Goal: Task Accomplishment & Management: Manage account settings

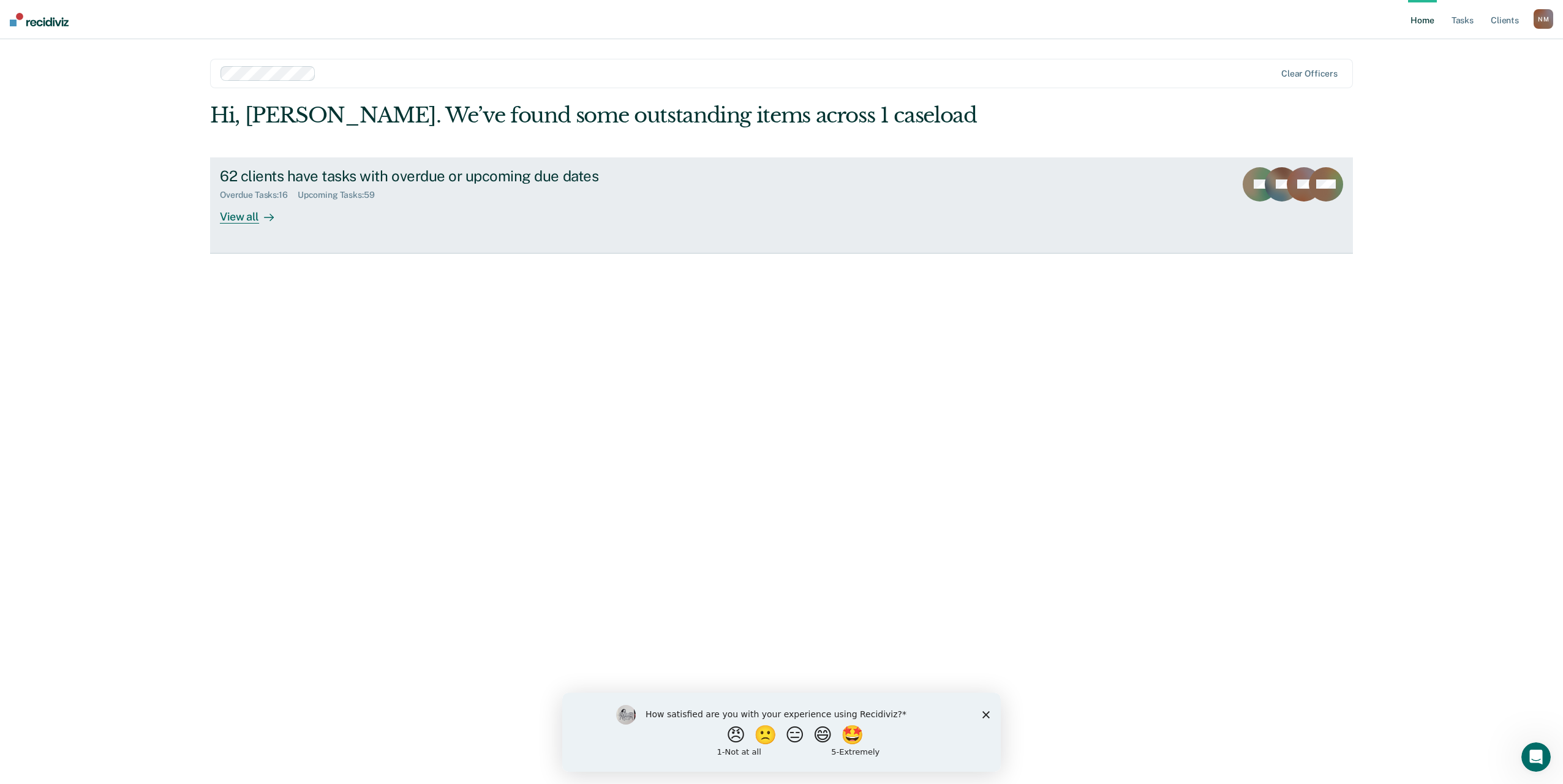
click at [391, 185] on div "Overdue Tasks : 16 Upcoming Tasks : 59" at bounding box center [435, 193] width 430 height 15
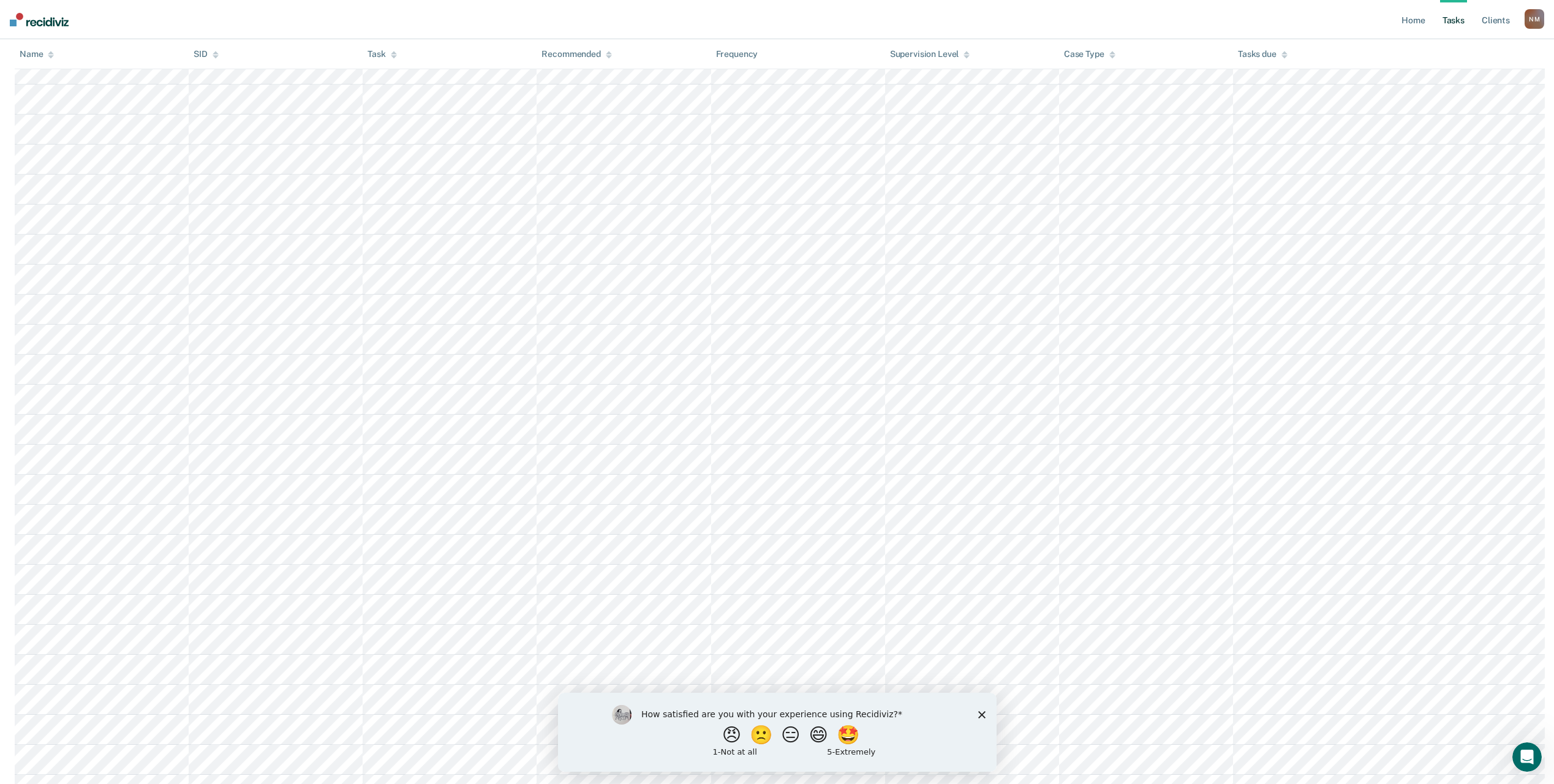
scroll to position [674, 0]
click at [979, 712] on polygon "Close survey" at bounding box center [982, 714] width 8 height 8
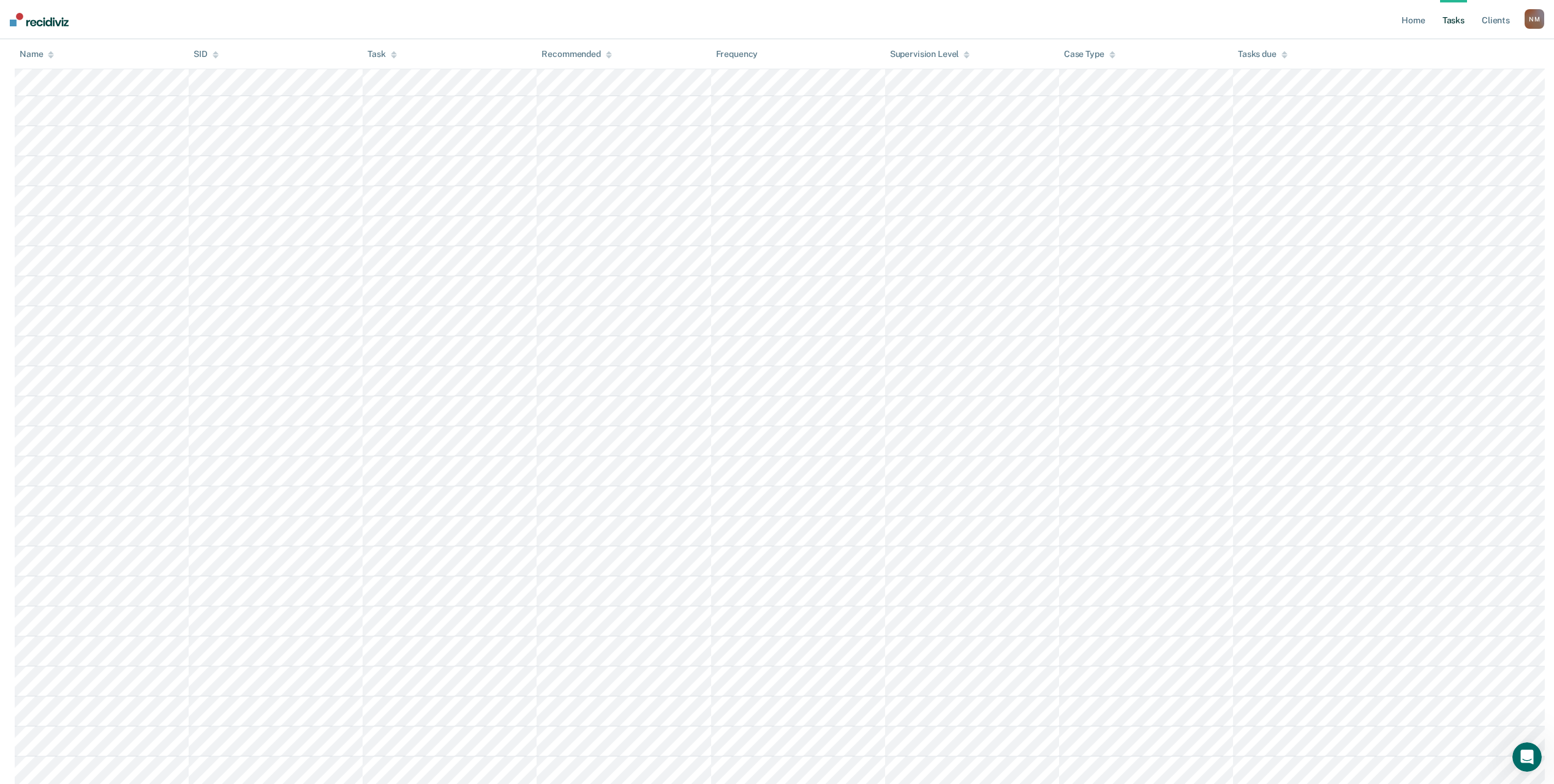
scroll to position [0, 0]
